Goal: Task Accomplishment & Management: Complete application form

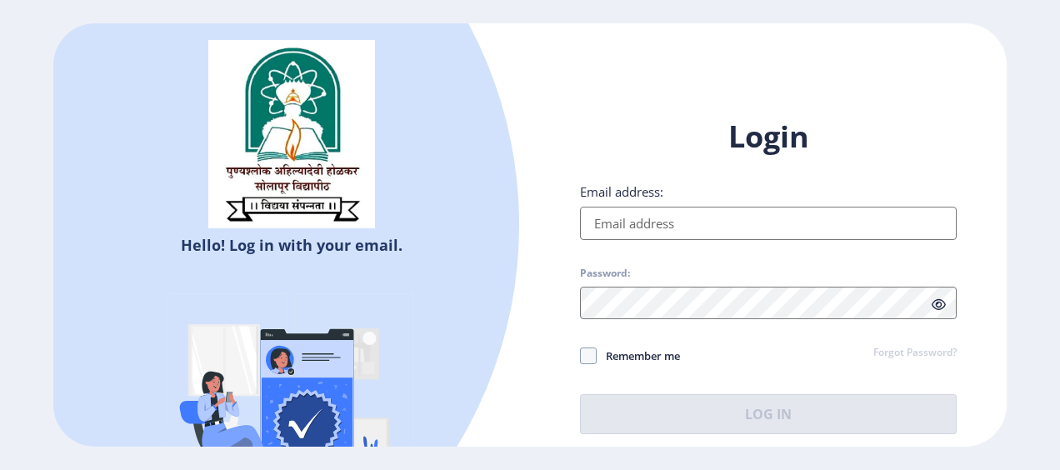
click at [628, 226] on input "Email address:" at bounding box center [768, 223] width 376 height 33
type input "[EMAIL_ADDRESS][DOMAIN_NAME]"
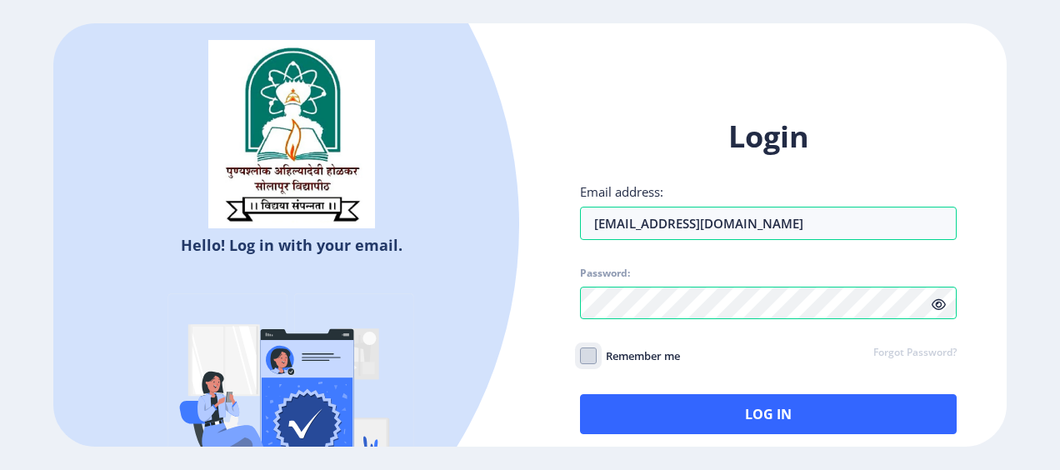
click at [580, 355] on input "Remember me" at bounding box center [580, 355] width 1 height 1
checkbox input "true"
click at [616, 393] on div "Login Email address: [EMAIL_ADDRESS][DOMAIN_NAME] Password: Remember me Forgot …" at bounding box center [768, 275] width 376 height 317
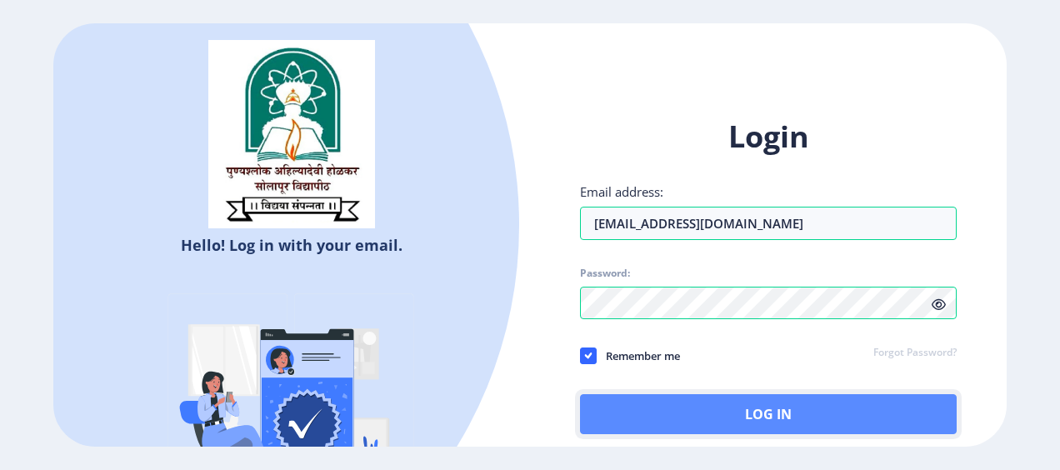
click at [615, 406] on button "Log In" at bounding box center [768, 414] width 376 height 40
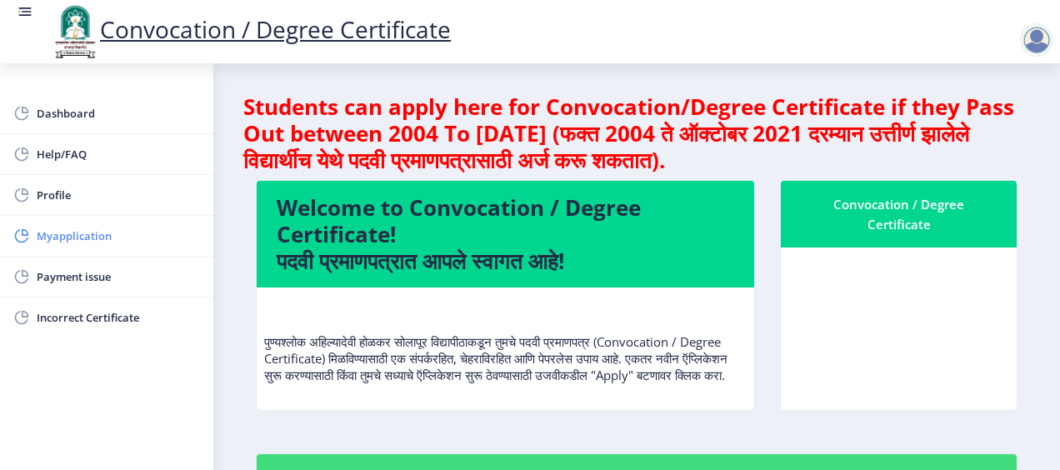
click at [132, 229] on span "Myapplication" at bounding box center [118, 236] width 163 height 20
